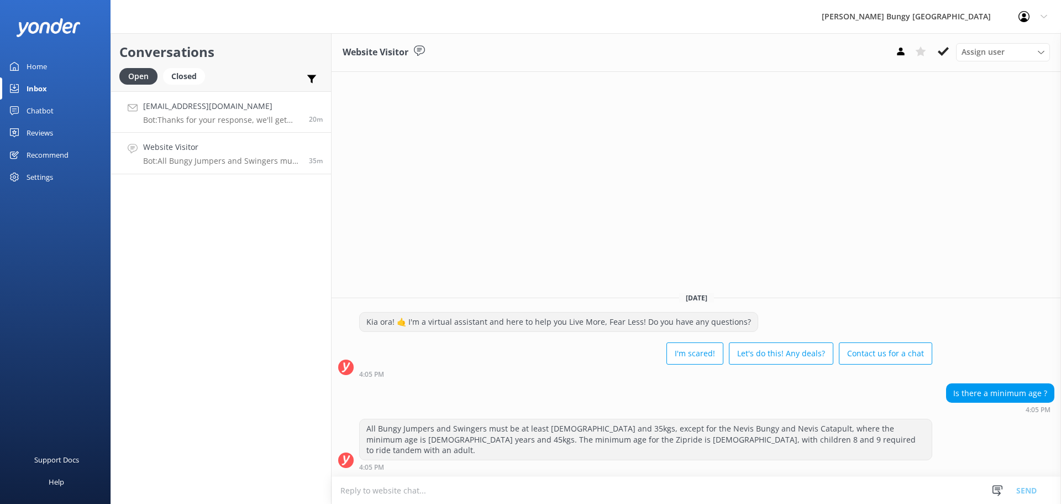
click at [207, 128] on link "[EMAIL_ADDRESS][DOMAIN_NAME] Bot: Thanks for your response, we'll get back to y…" at bounding box center [221, 111] width 220 height 41
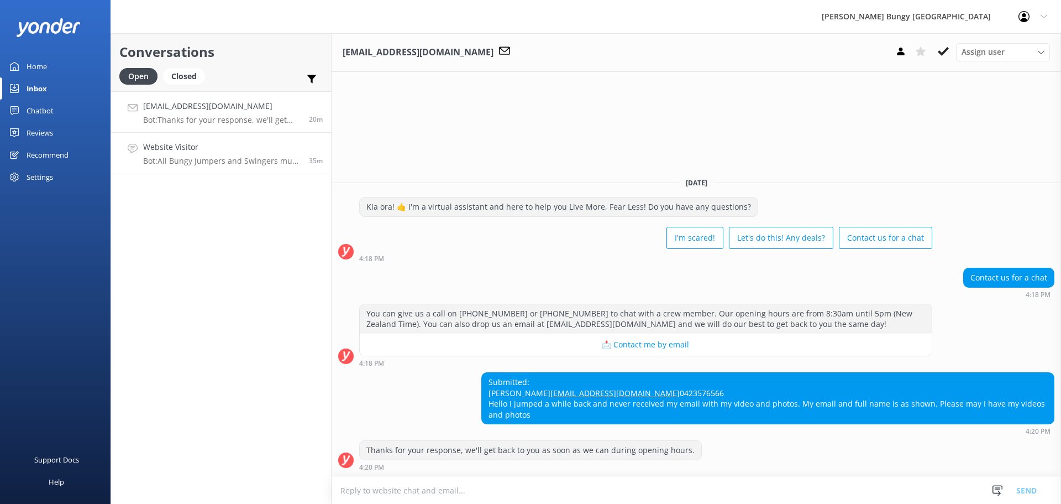
click at [224, 172] on link "Website Visitor Bot: All Bungy Jumpers and Swingers must be at least [DEMOGRAPH…" at bounding box center [221, 153] width 220 height 41
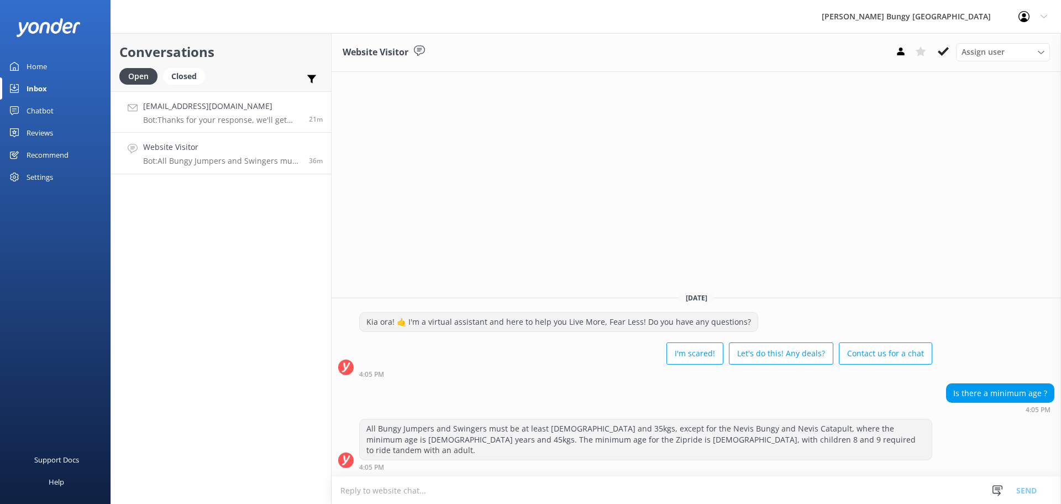
click at [282, 125] on link "[EMAIL_ADDRESS][DOMAIN_NAME] Bot: Thanks for your response, we'll get back to y…" at bounding box center [221, 111] width 220 height 41
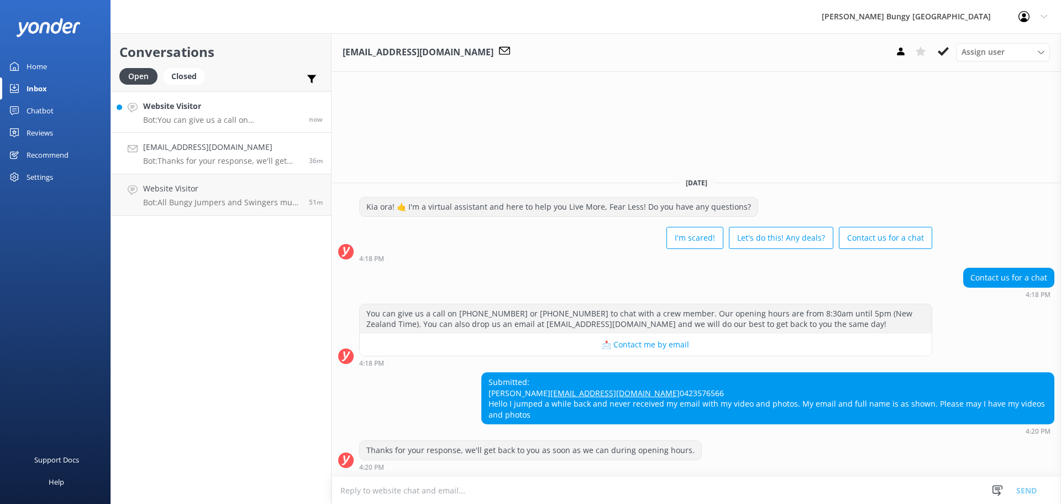
click at [189, 116] on p "Bot: You can give us a call on [PHONE_NUMBER] or [PHONE_NUMBER] to chat with a …" at bounding box center [222, 120] width 158 height 10
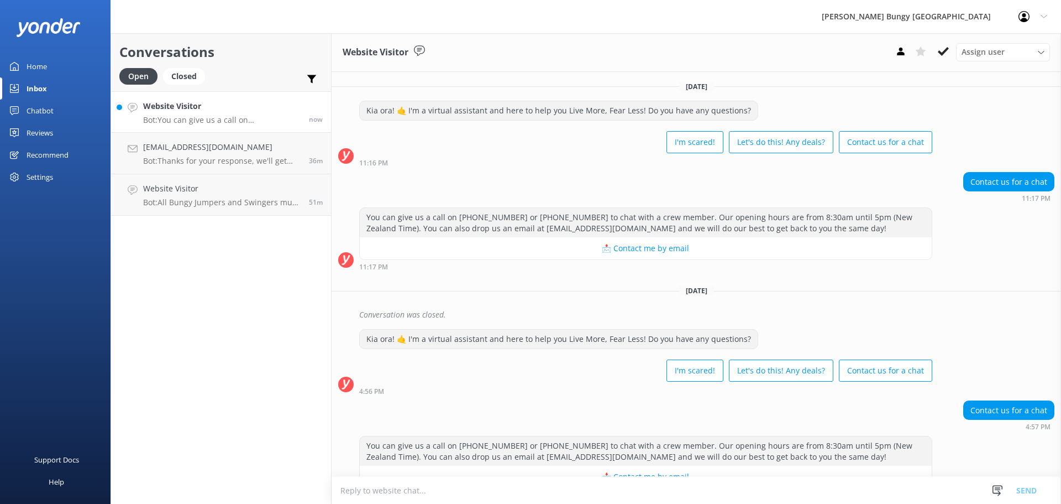
scroll to position [28, 0]
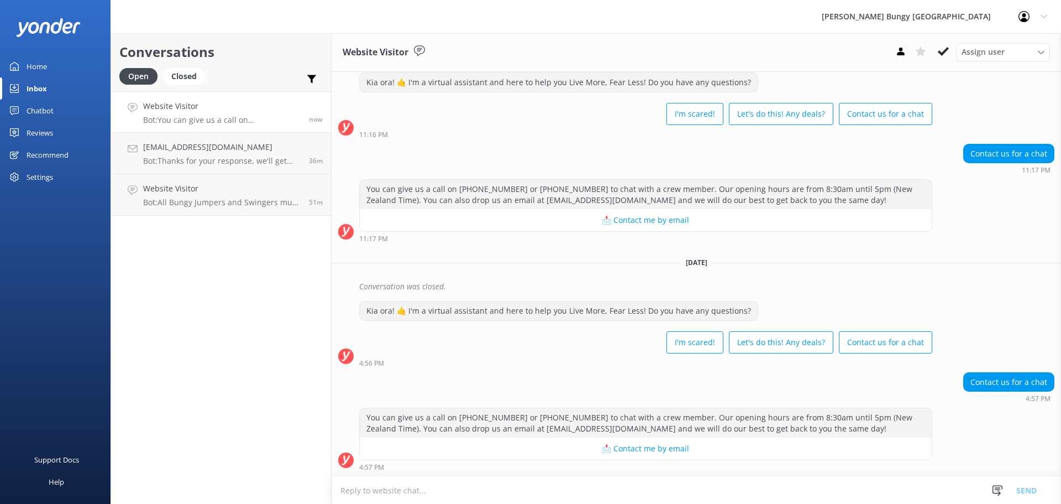
click at [451, 483] on textarea at bounding box center [697, 489] width 730 height 27
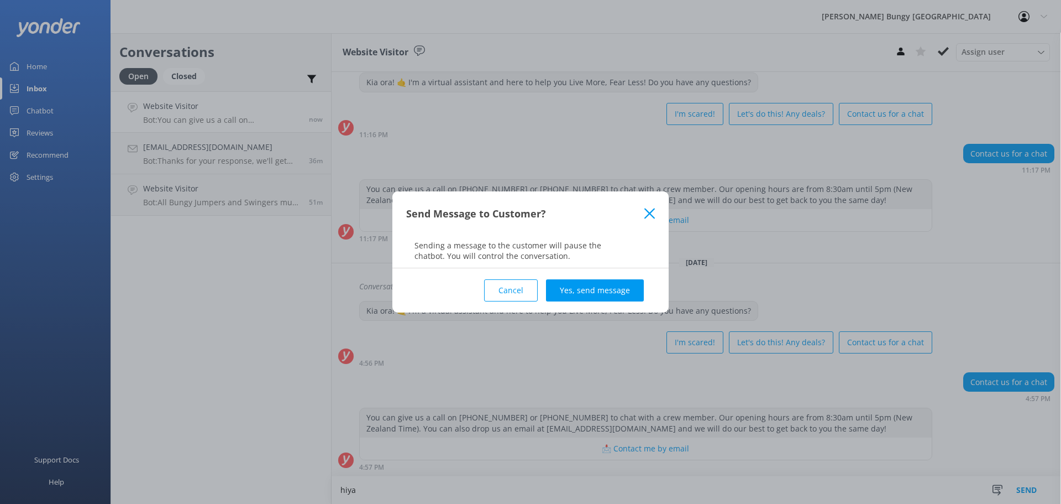
type textarea "hiya"
click at [574, 278] on div "Cancel Yes, send message" at bounding box center [530, 290] width 249 height 44
click at [573, 299] on button "Yes, send message" at bounding box center [595, 290] width 98 height 22
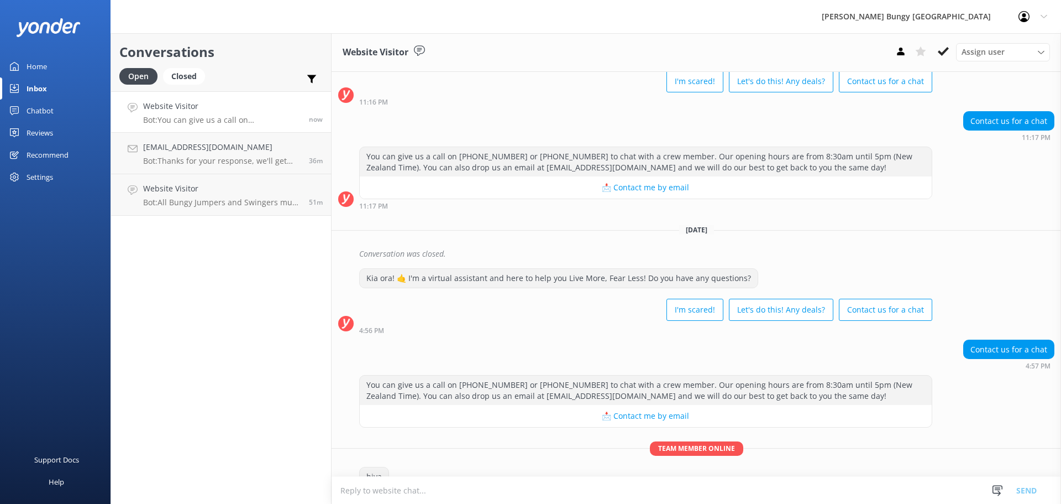
scroll to position [87, 0]
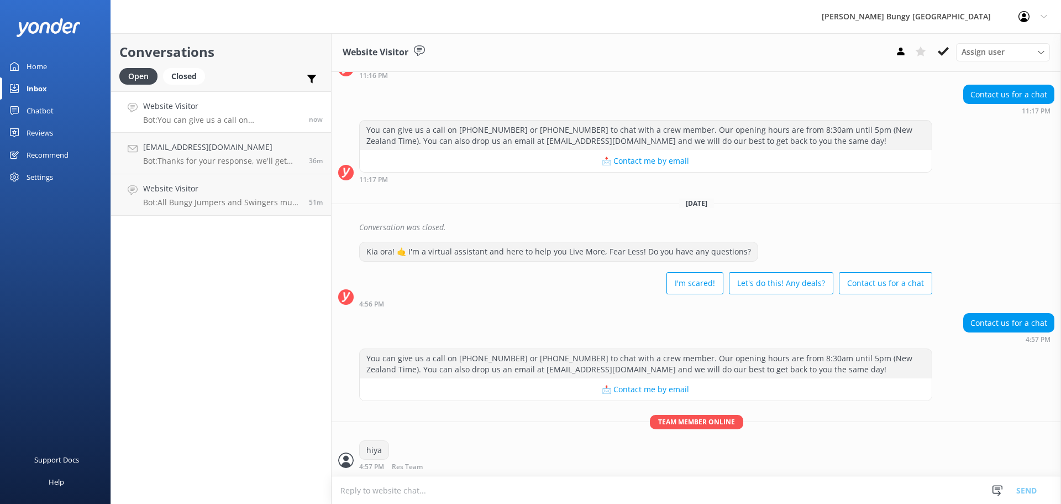
click at [519, 494] on textarea at bounding box center [697, 489] width 730 height 27
type textarea "how can we help?"
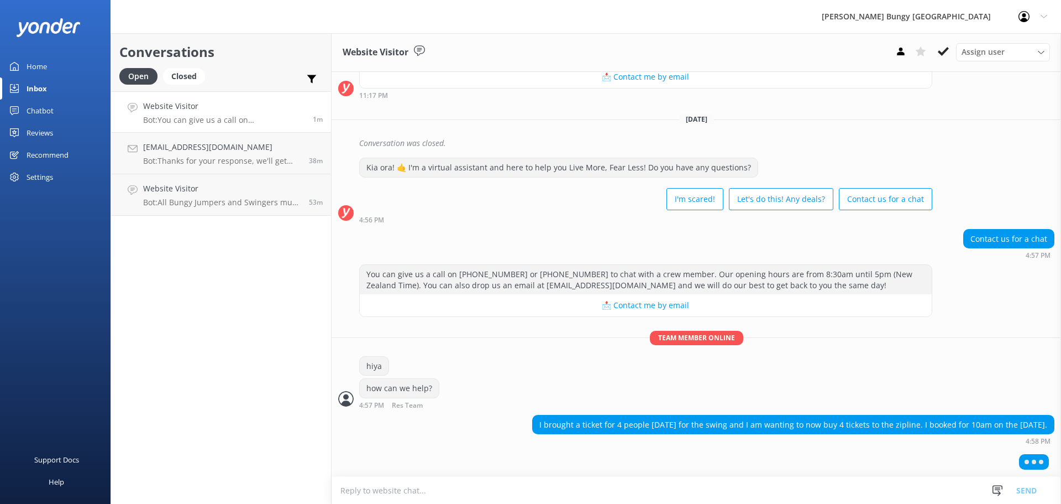
scroll to position [171, 0]
click at [717, 480] on textarea at bounding box center [697, 489] width 730 height 27
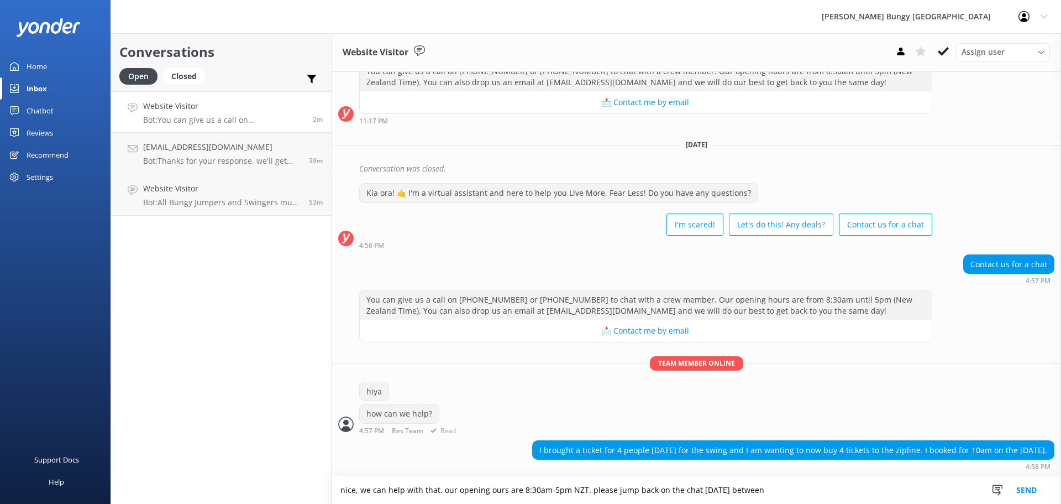
scroll to position [182, 0]
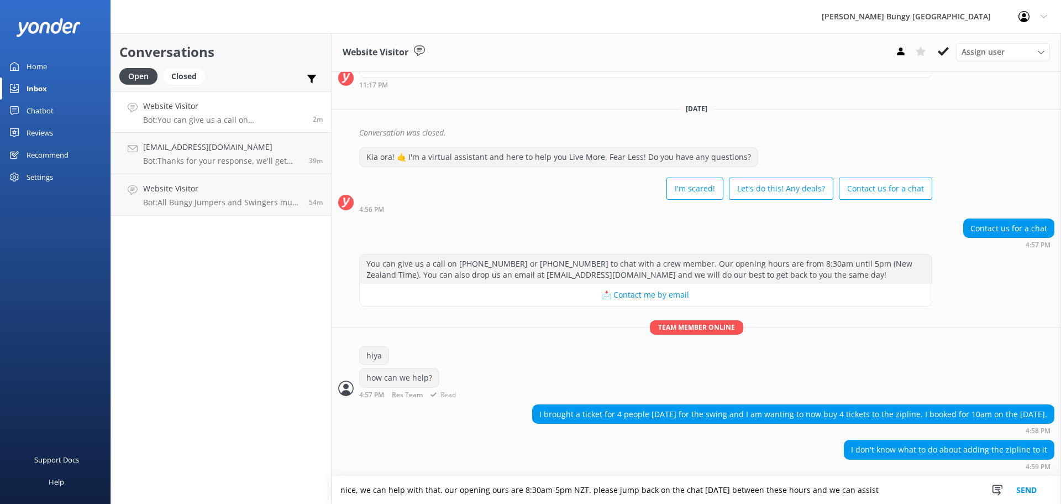
click at [920, 306] on div "You can give us a call on [PHONE_NUMBER] or [PHONE_NUMBER] to chat with a crew …" at bounding box center [645, 280] width 573 height 53
click at [893, 483] on textarea "nice, we can help with that. our opening ours are 8:30am-5pm NZT. please jump b…" at bounding box center [697, 490] width 730 height 28
drag, startPoint x: 886, startPoint y: 489, endPoint x: 867, endPoint y: 465, distance: 30.7
click at [826, 494] on textarea "nice, we can help with that. our opening ours are 8:30am-5pm NZT. please jump b…" at bounding box center [697, 490] width 730 height 28
click at [892, 485] on textarea "nice, we can help with that. our opening ours are 8:30am-5pm NZT. please jump b…" at bounding box center [697, 490] width 730 height 28
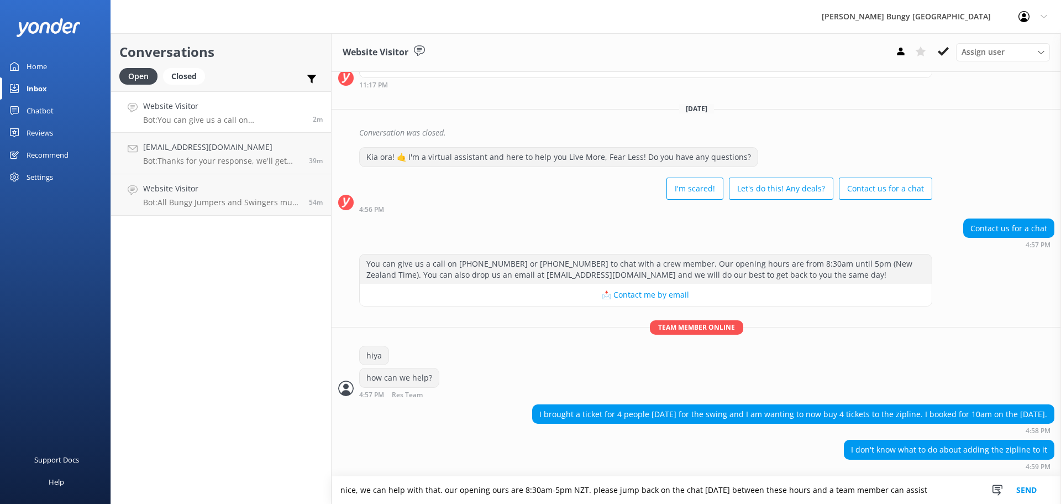
click at [892, 485] on textarea "nice, we can help with that. our opening ours are 8:30am-5pm NZT. please jump b…" at bounding box center [697, 490] width 730 height 28
type textarea "nice, we can help with that. our opening ours are 8:30am-5pm NZT. please jump b…"
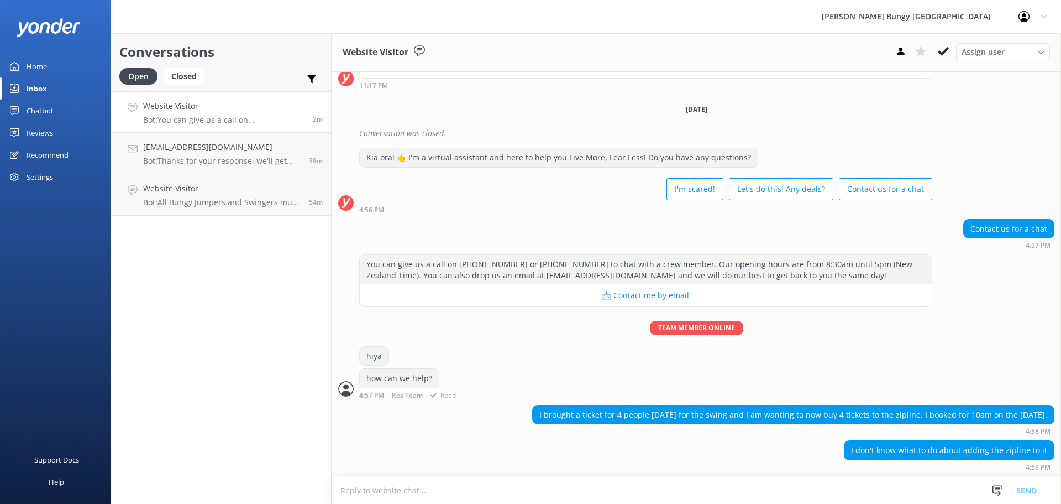
scroll to position [228, 0]
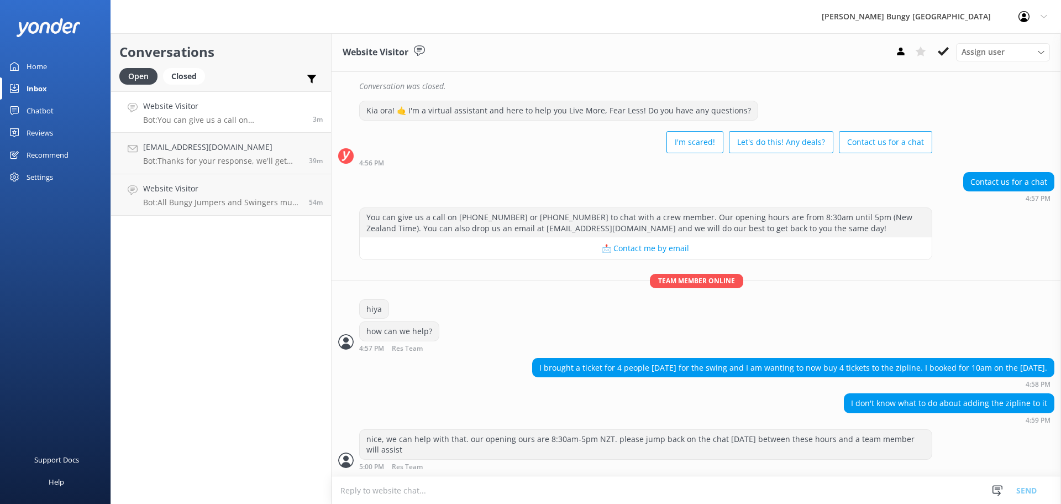
click at [189, 308] on div "Conversations Open Closed Important Assigned to me Unassigned Website Visitor B…" at bounding box center [221, 268] width 221 height 470
click at [215, 179] on link "Website Visitor Bot: All Bungy Jumpers and Swingers must be at least [DEMOGRAPH…" at bounding box center [221, 194] width 220 height 41
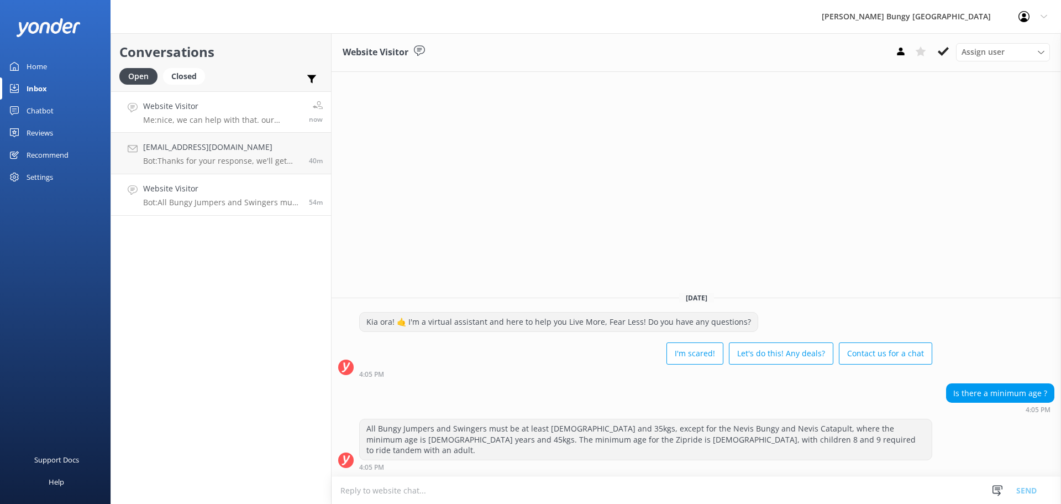
click at [187, 112] on h4 "Website Visitor" at bounding box center [222, 106] width 158 height 12
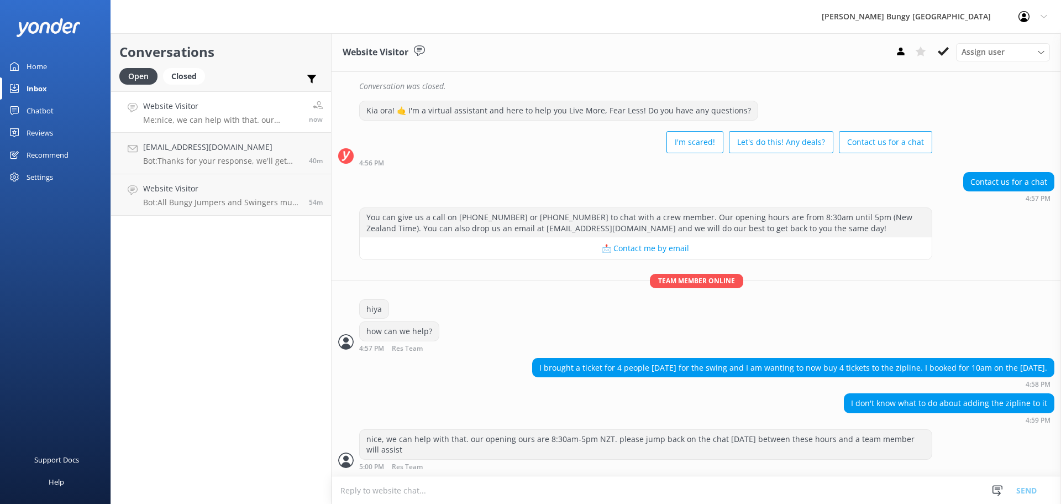
scroll to position [264, 0]
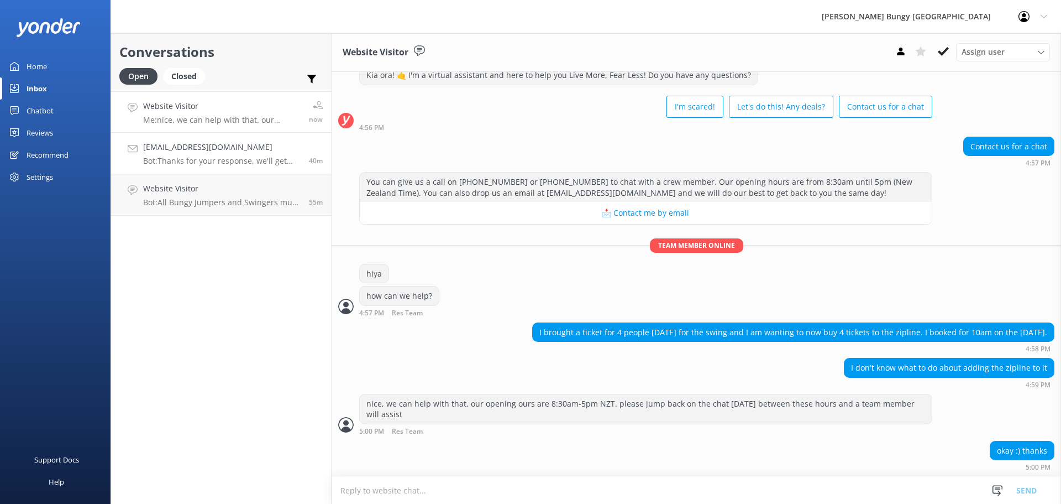
click at [246, 170] on link "Jordananthall@gmail.com Bot: Thanks for your response, we'll get back to you as…" at bounding box center [221, 153] width 220 height 41
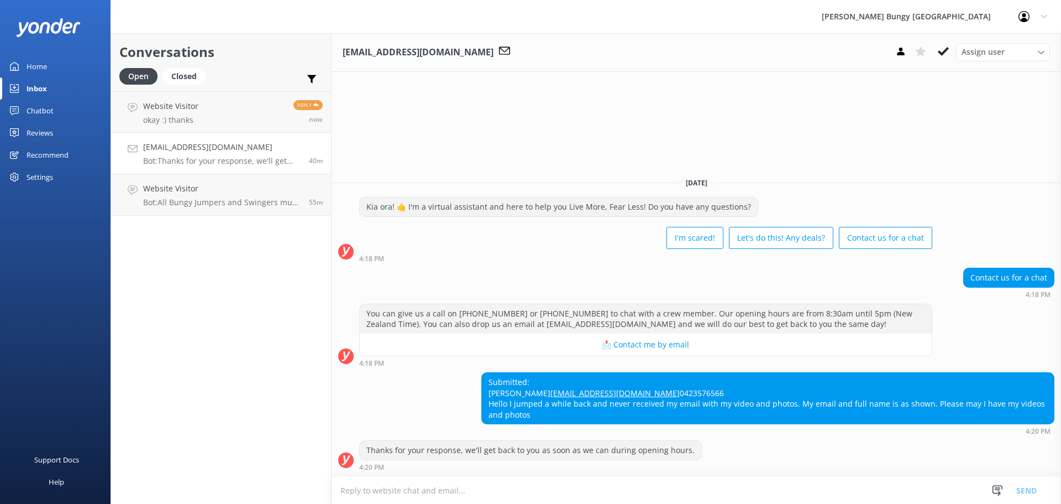
click at [247, 135] on link "Jordananthall@gmail.com Bot: Thanks for your response, we'll get back to you as…" at bounding box center [221, 153] width 220 height 41
click at [243, 112] on link "Website Visitor okay :) thanks Reply now" at bounding box center [221, 111] width 220 height 41
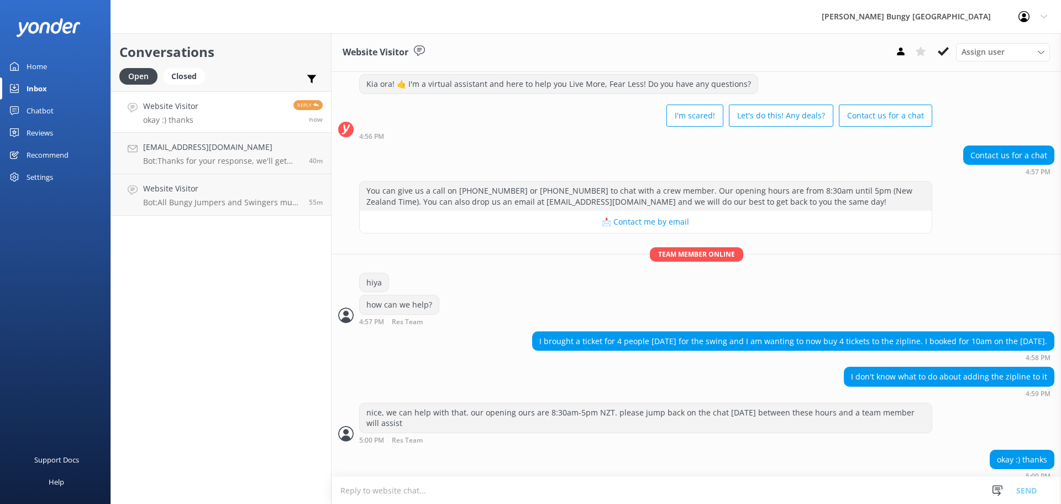
scroll to position [264, 0]
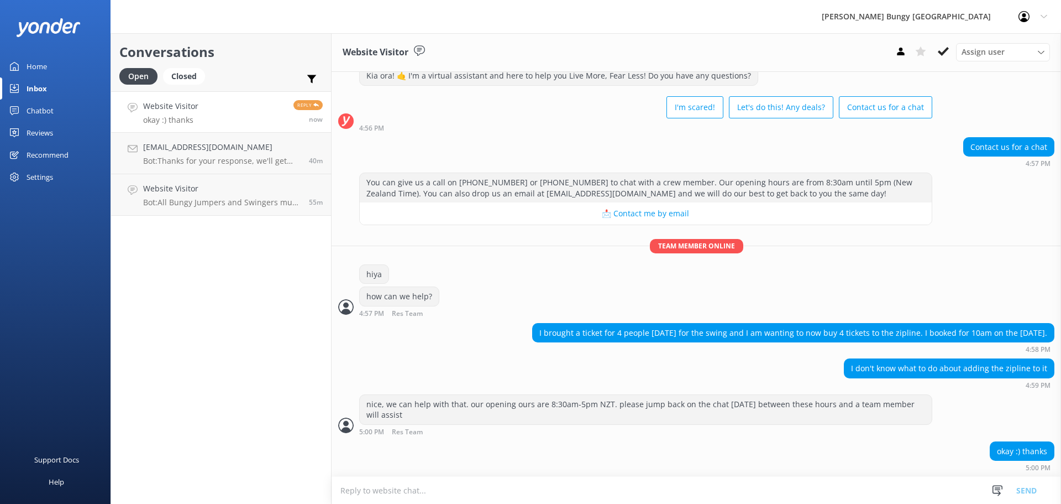
scroll to position [264, 0]
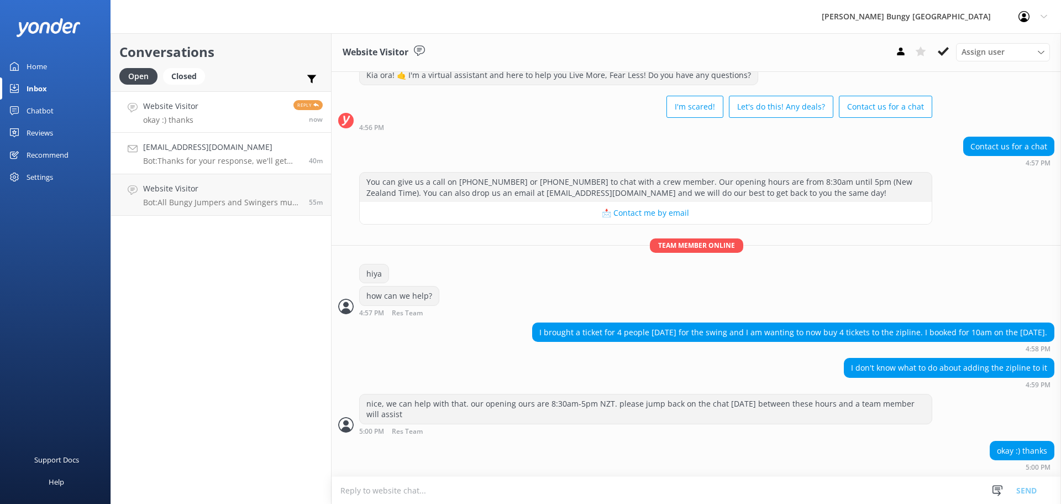
click at [242, 137] on link "Jordananthall@gmail.com Bot: Thanks for your response, we'll get back to you as…" at bounding box center [221, 153] width 220 height 41
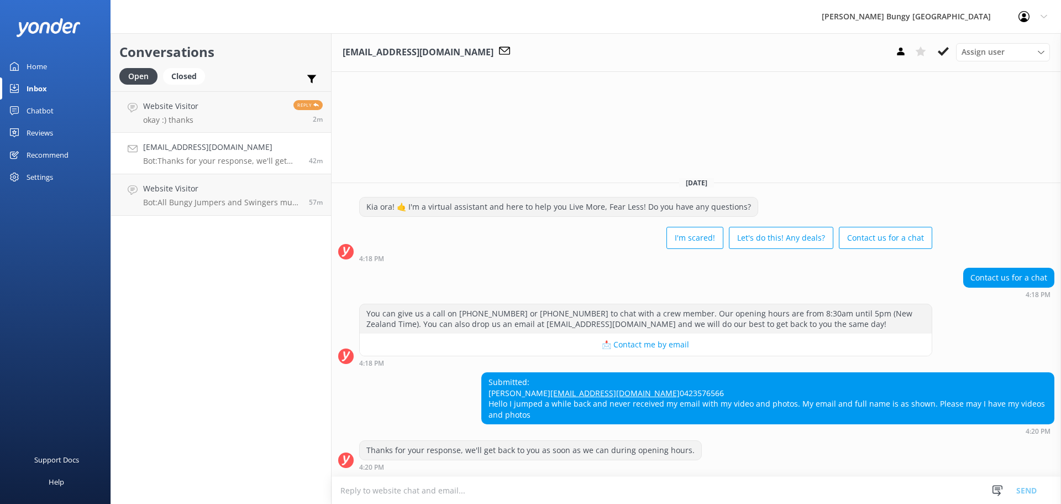
click at [198, 88] on div "Open Closed" at bounding box center [164, 81] width 91 height 27
click at [199, 107] on link "Website Visitor okay :) thanks Reply 2m" at bounding box center [221, 111] width 220 height 41
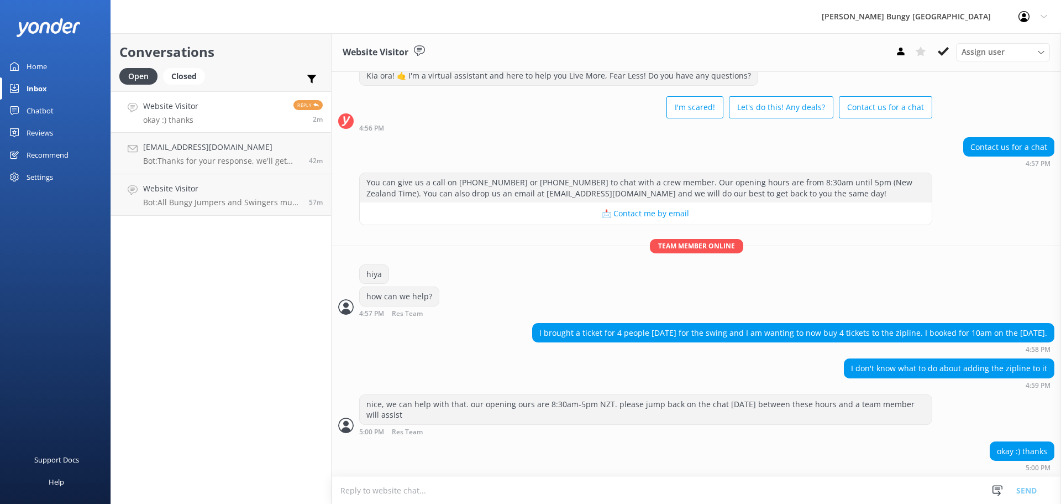
scroll to position [264, 0]
